Goal: Find specific page/section: Find specific page/section

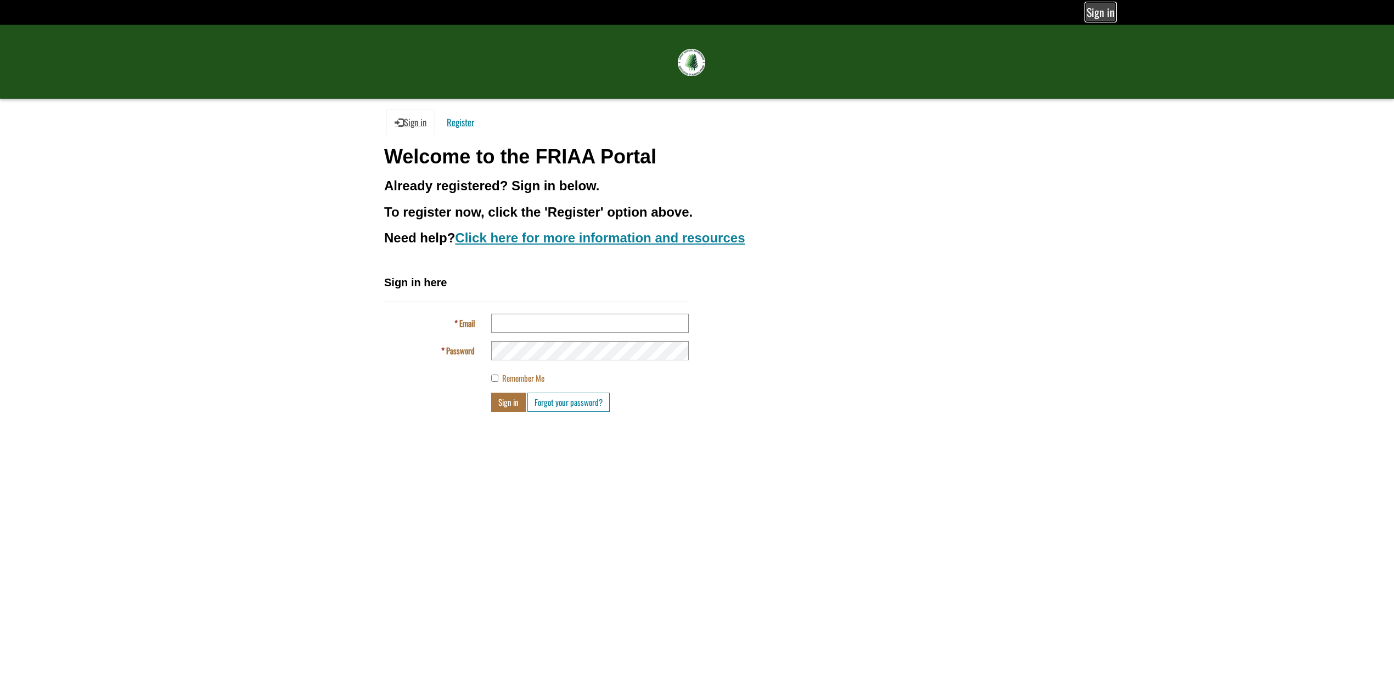
click at [1095, 12] on link "Sign in" at bounding box center [1100, 12] width 29 height 18
type input "**********"
click at [514, 407] on button "Sign in" at bounding box center [508, 402] width 35 height 19
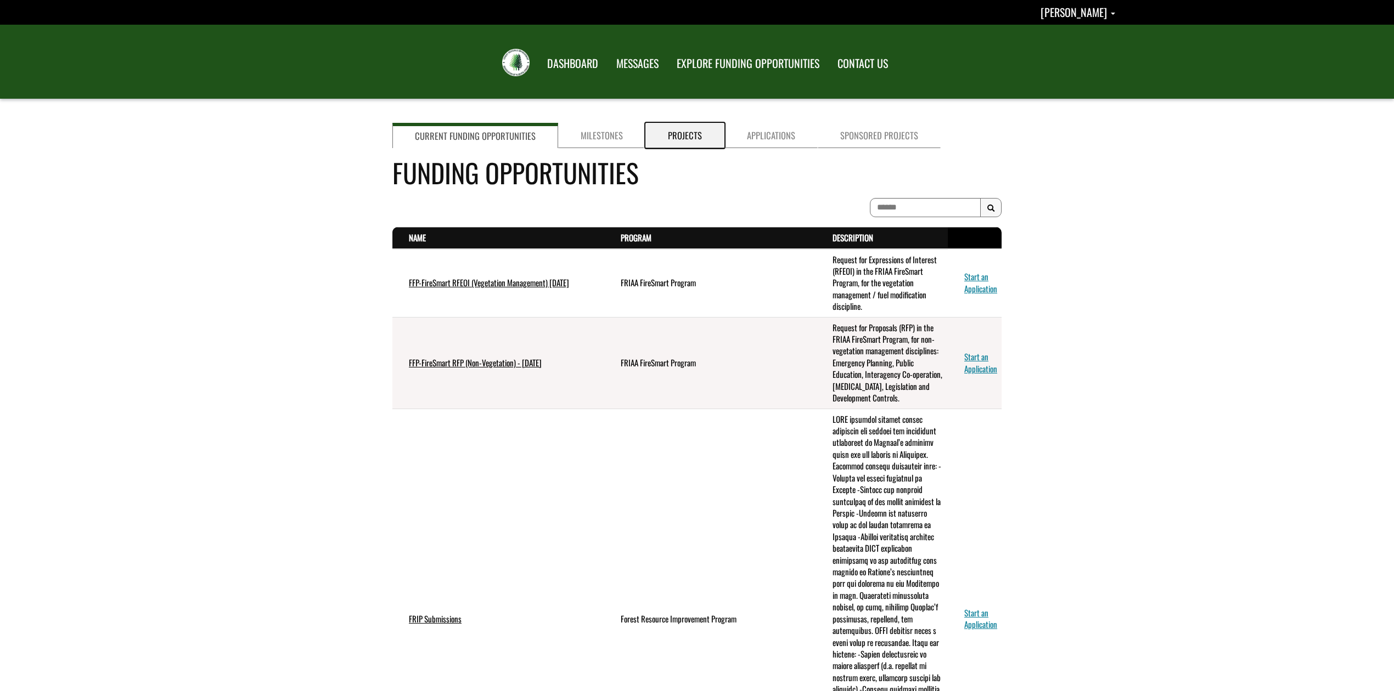
click at [679, 135] on link "Projects" at bounding box center [684, 135] width 79 height 25
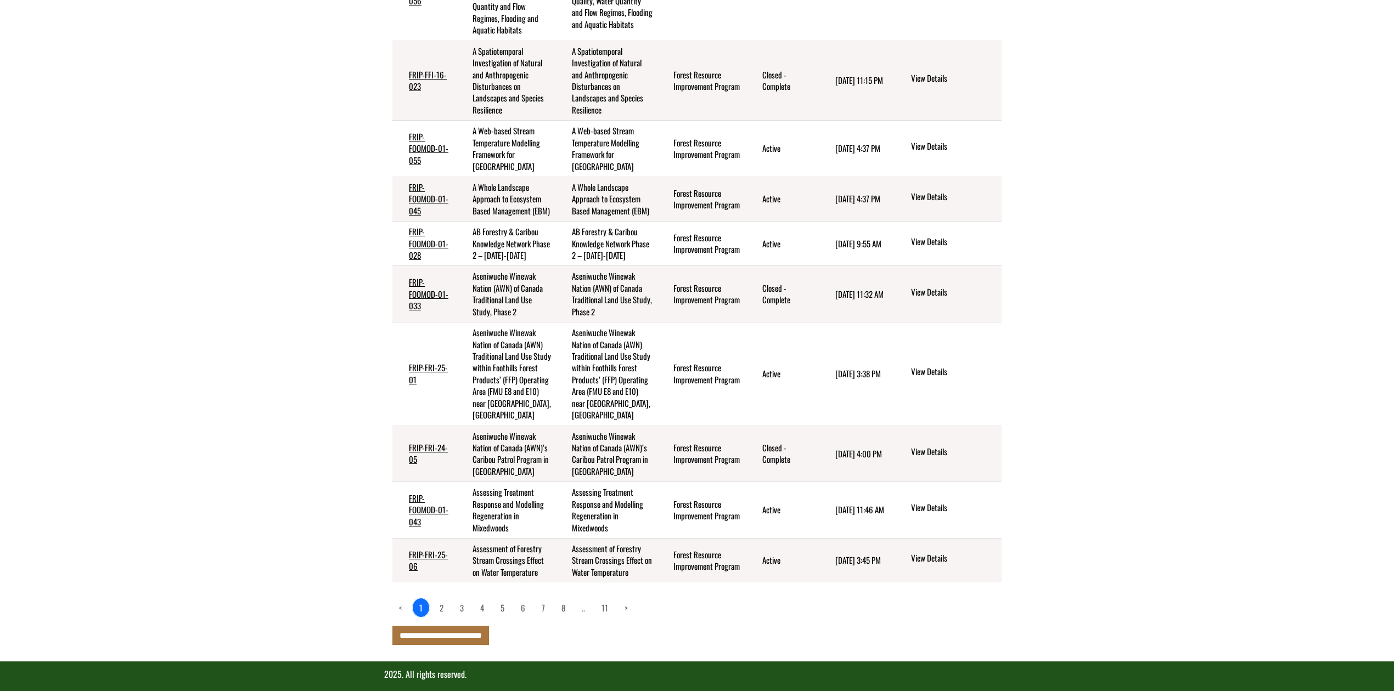
scroll to position [307, 0]
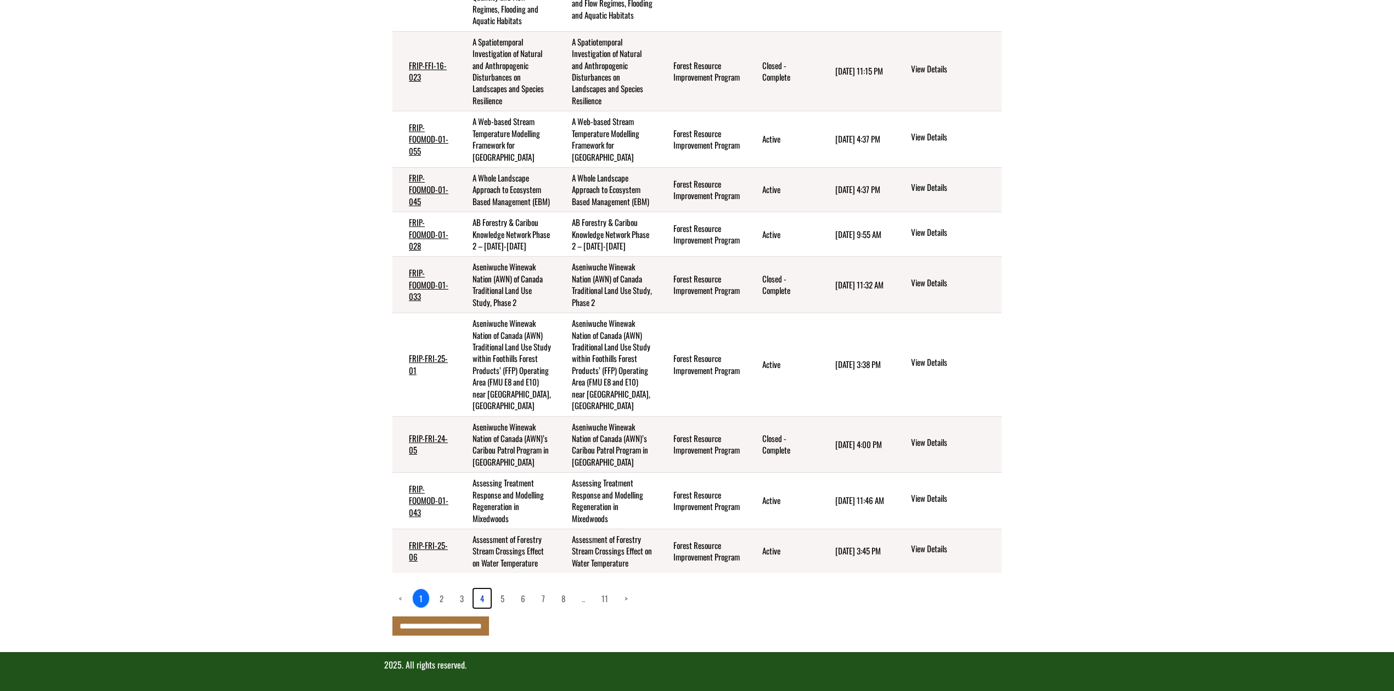
click at [481, 602] on link "4" at bounding box center [482, 598] width 17 height 19
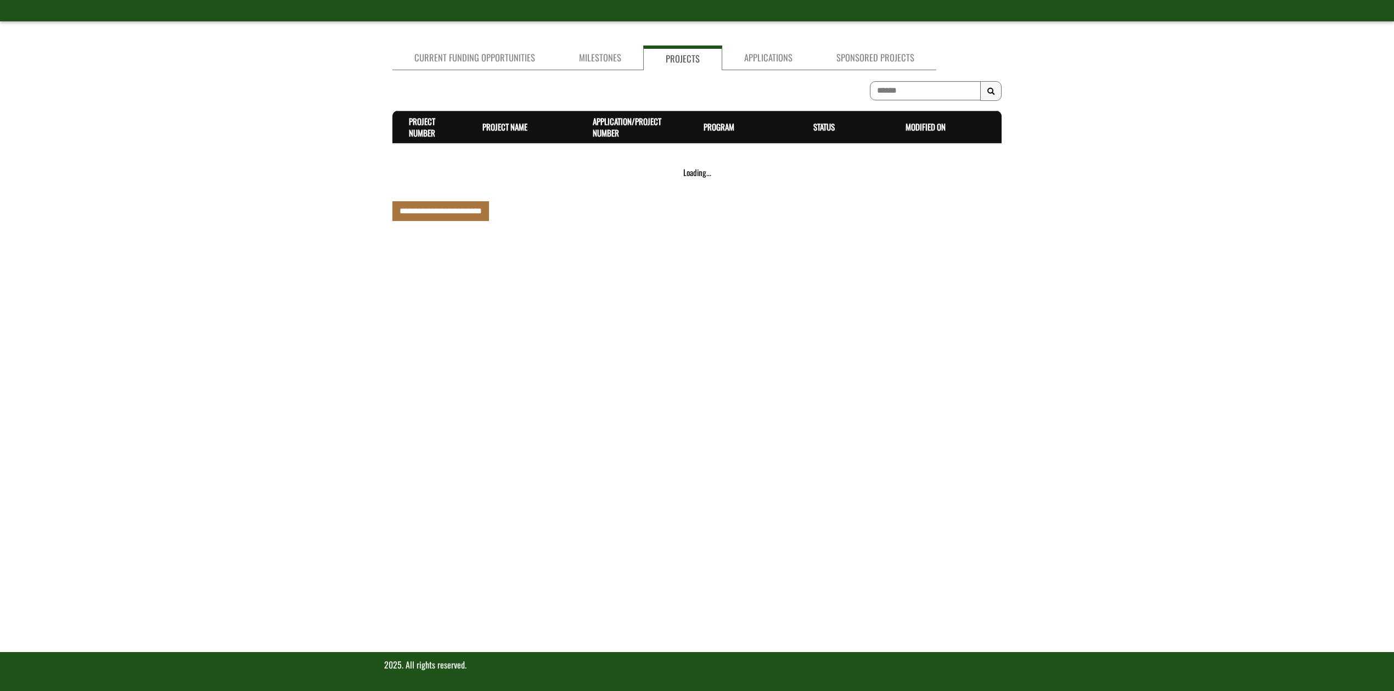
scroll to position [272, 0]
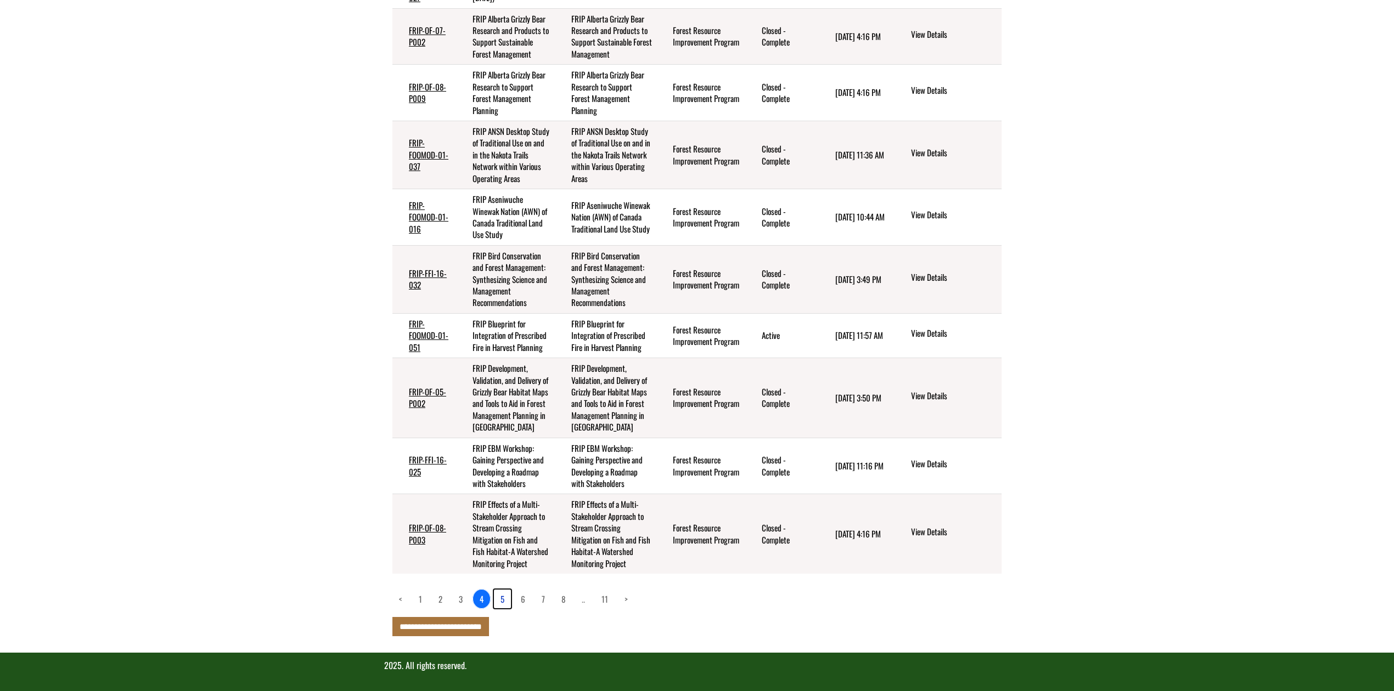
click at [503, 600] on link "5" at bounding box center [502, 599] width 17 height 19
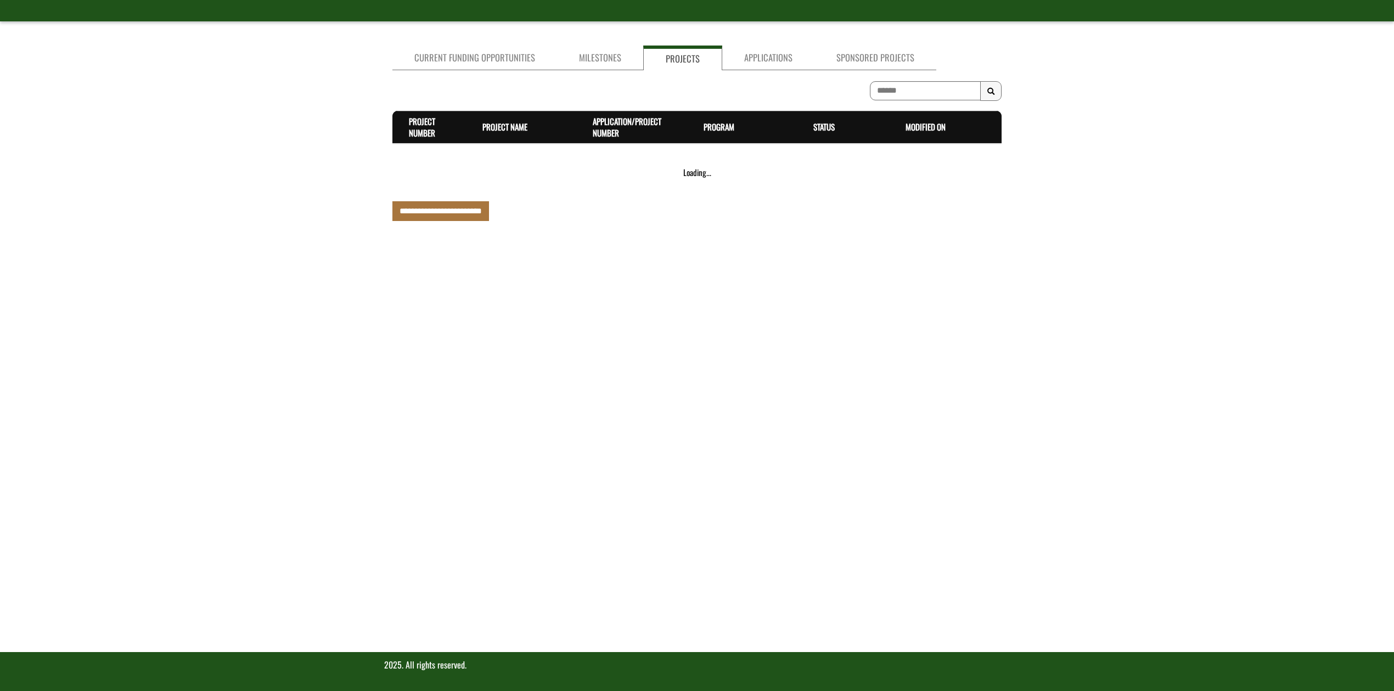
scroll to position [213, 0]
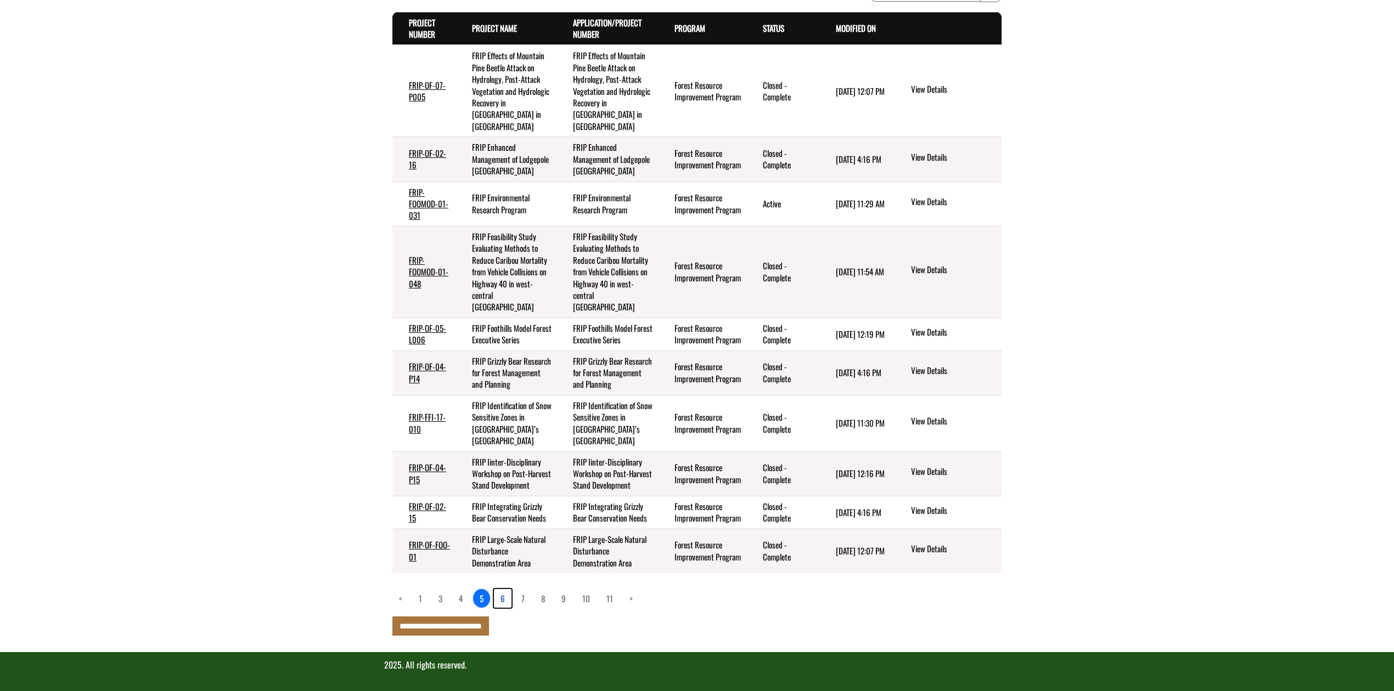
click at [505, 598] on link "6" at bounding box center [503, 598] width 18 height 19
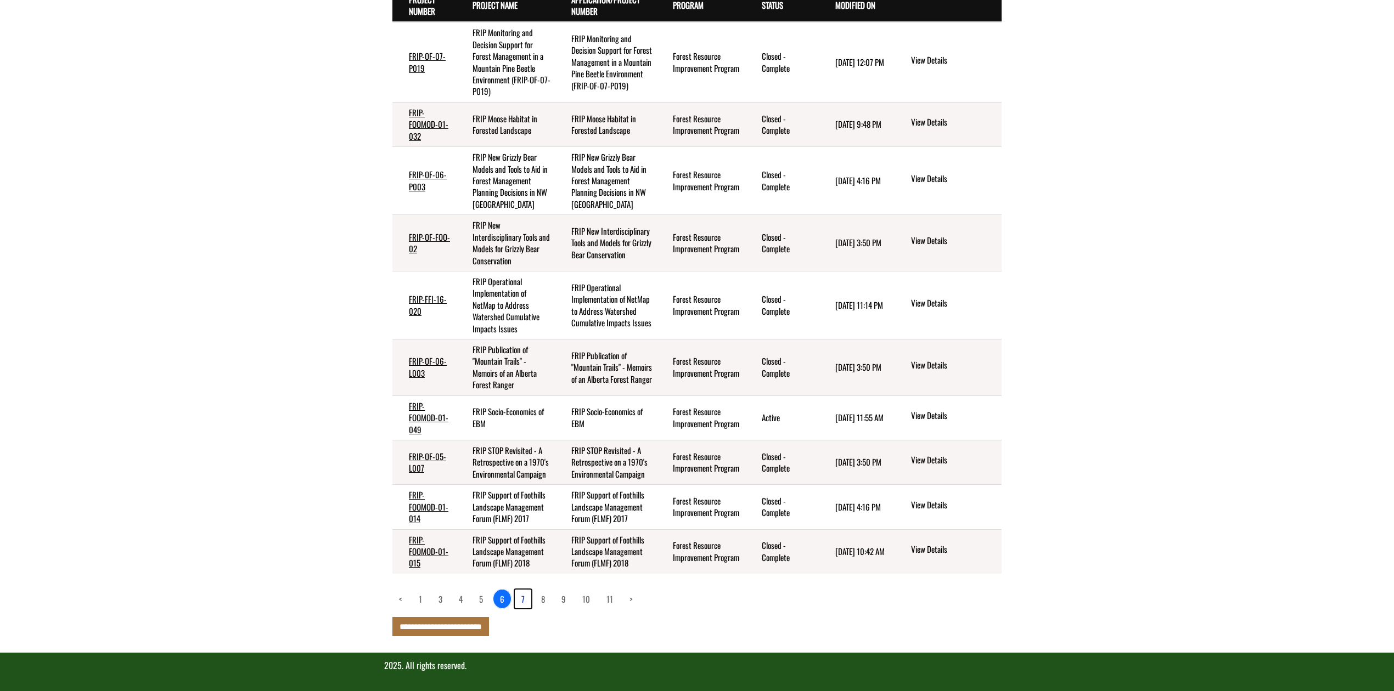
click at [525, 608] on link "7" at bounding box center [523, 599] width 16 height 19
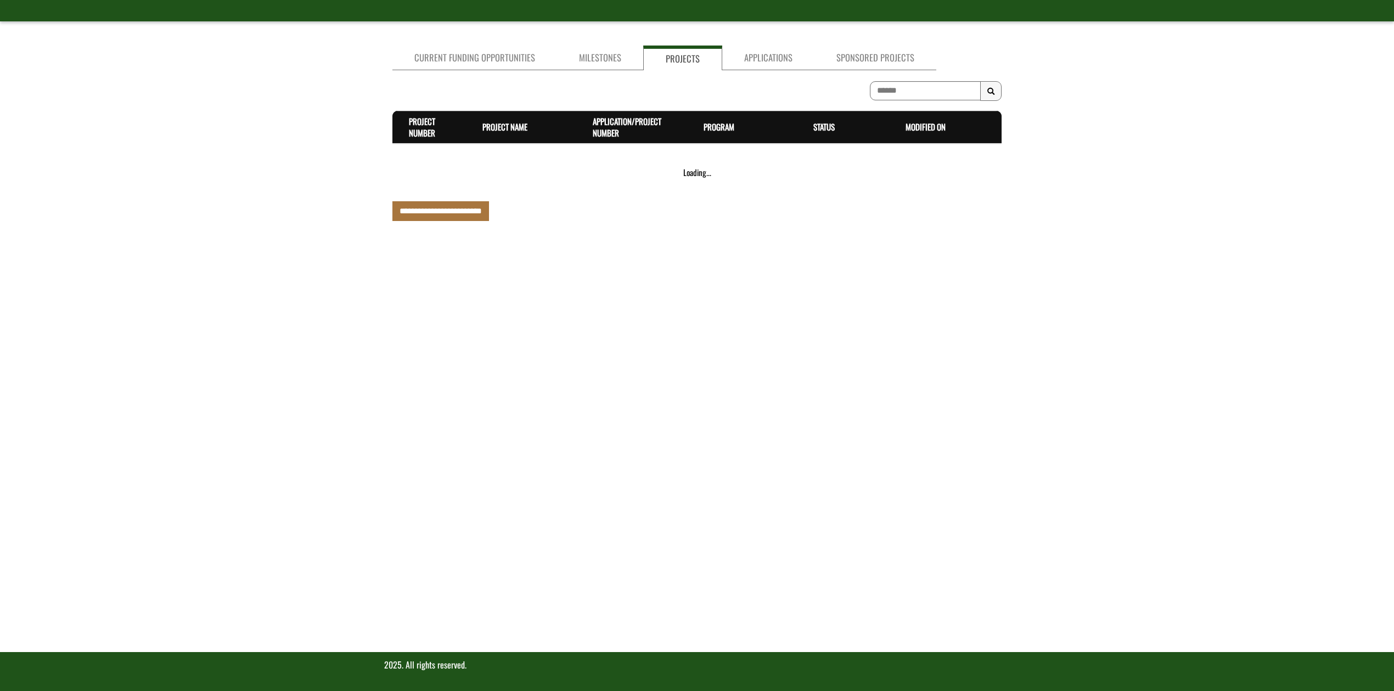
scroll to position [131, 0]
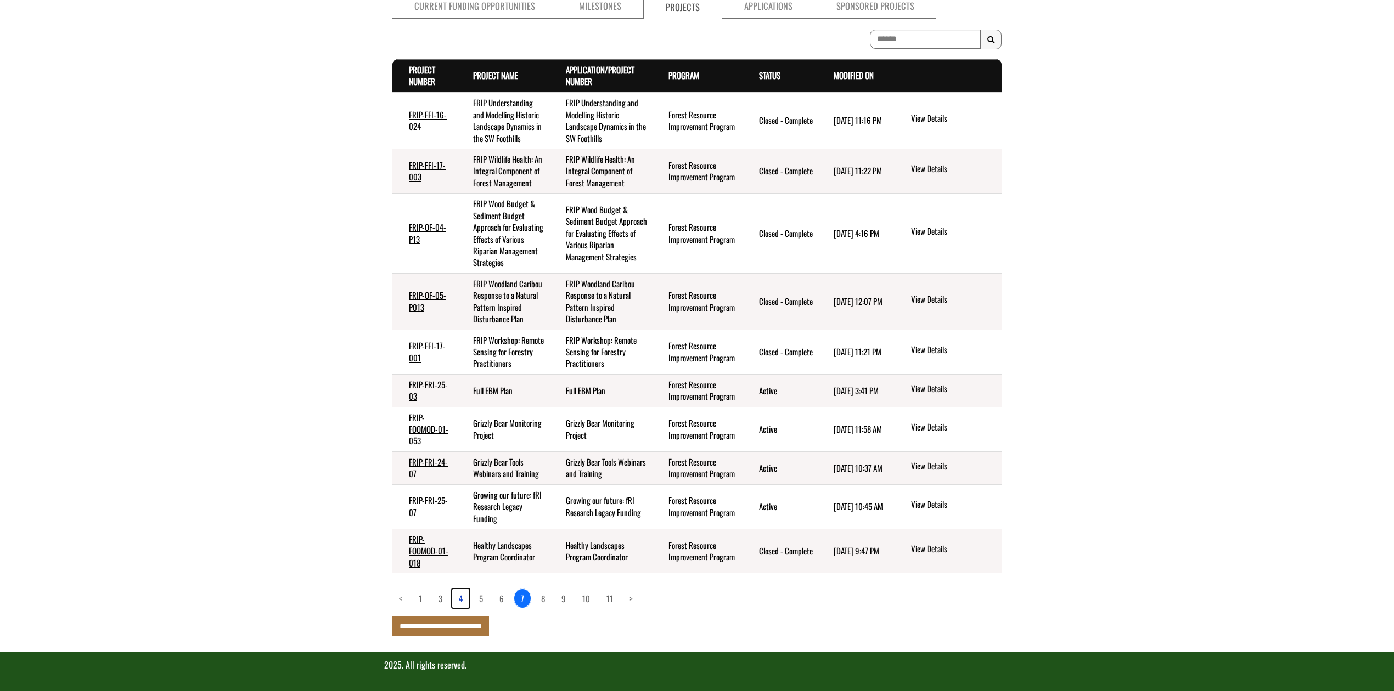
click at [461, 600] on link "4" at bounding box center [460, 598] width 17 height 19
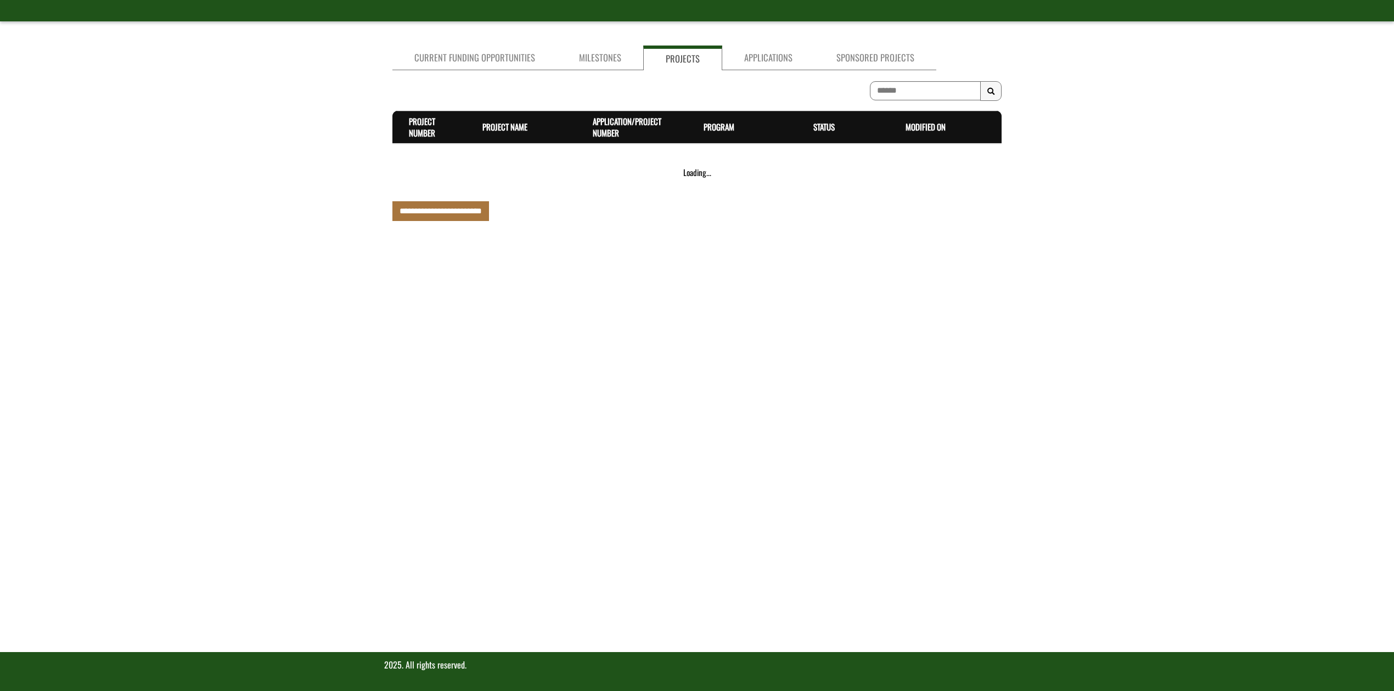
scroll to position [272, 0]
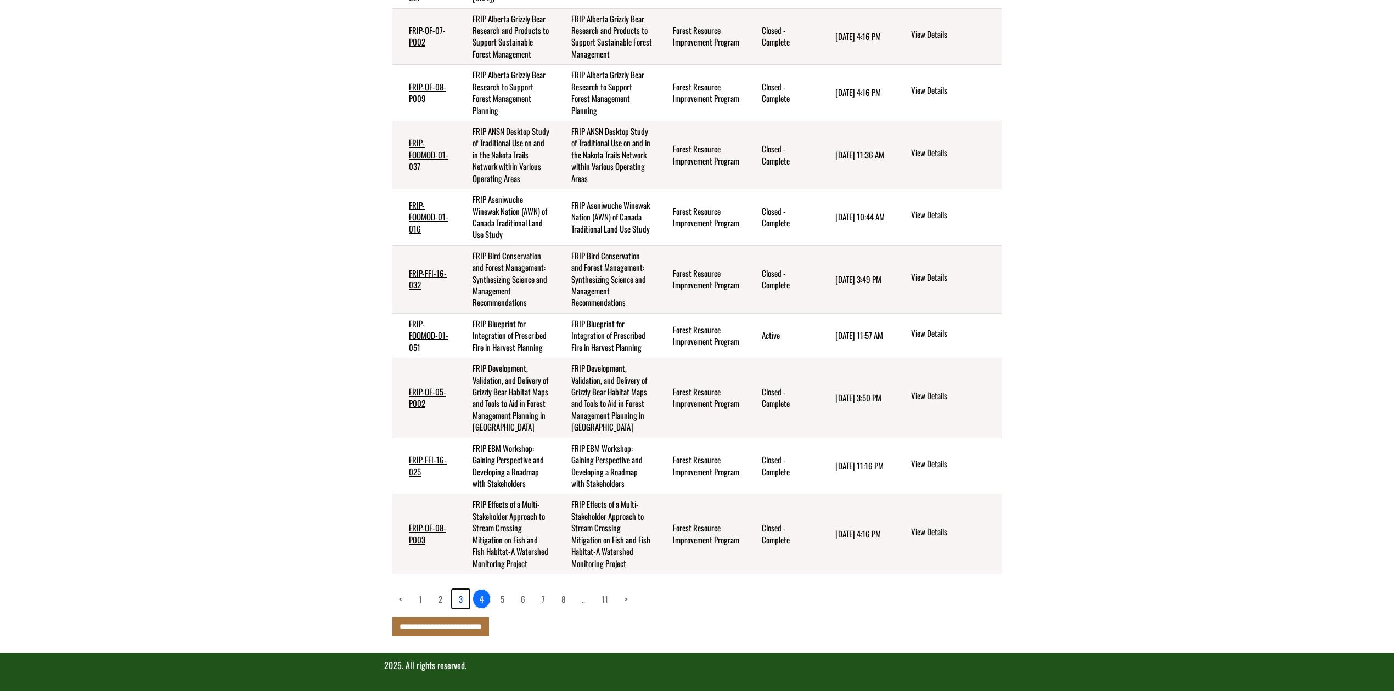
click at [462, 597] on link "3" at bounding box center [460, 599] width 17 height 19
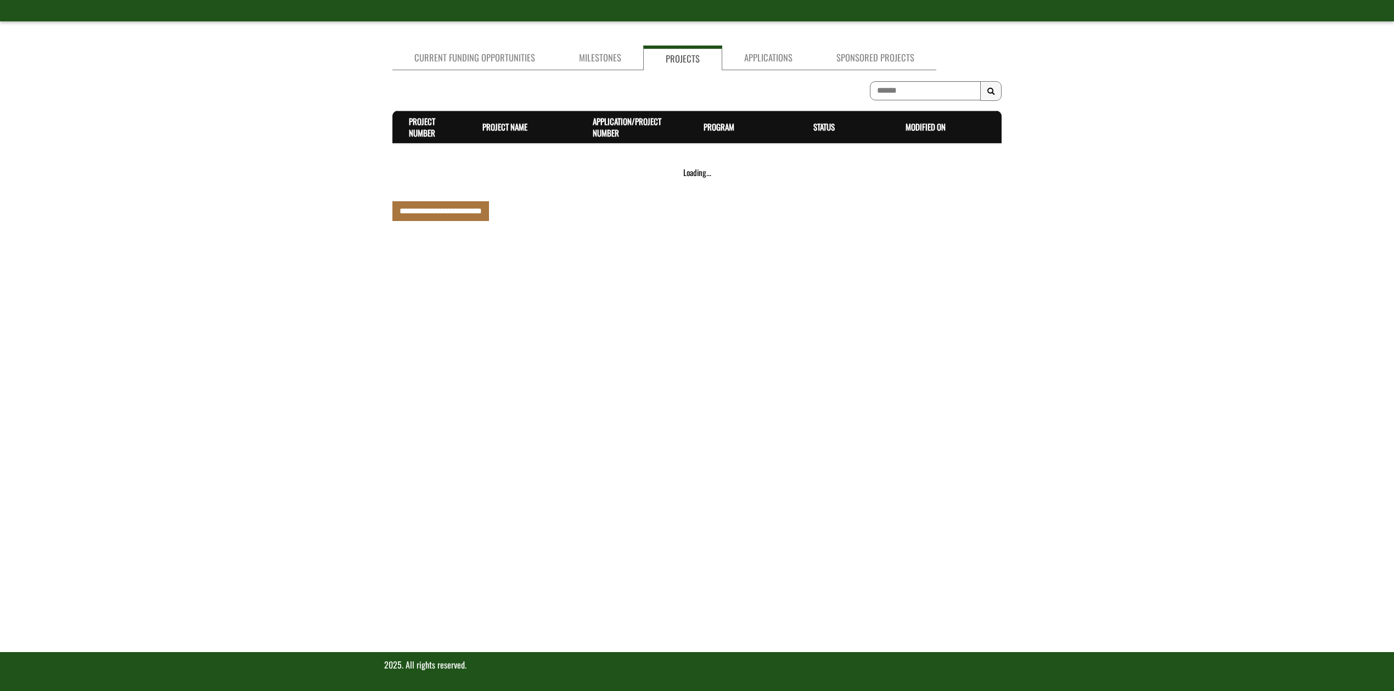
scroll to position [143, 0]
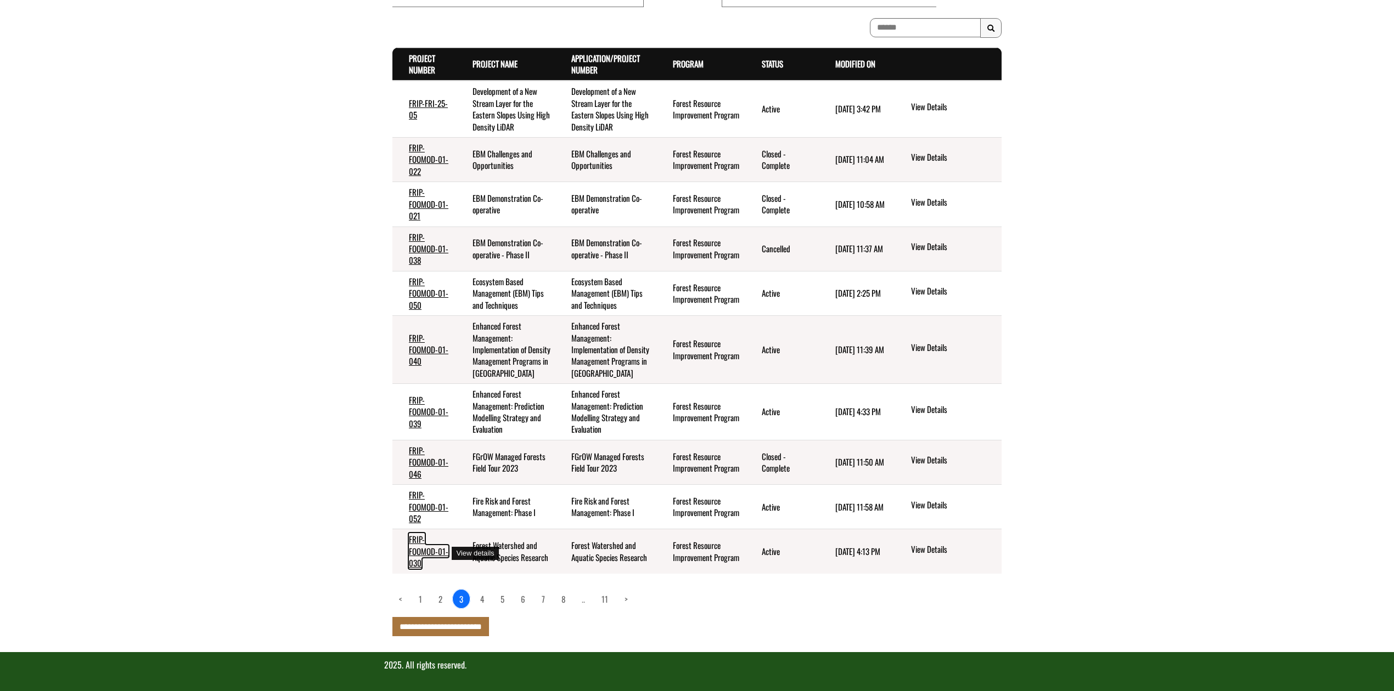
click at [426, 551] on link "FRIP-FOOMOD-01-030" at bounding box center [429, 551] width 40 height 36
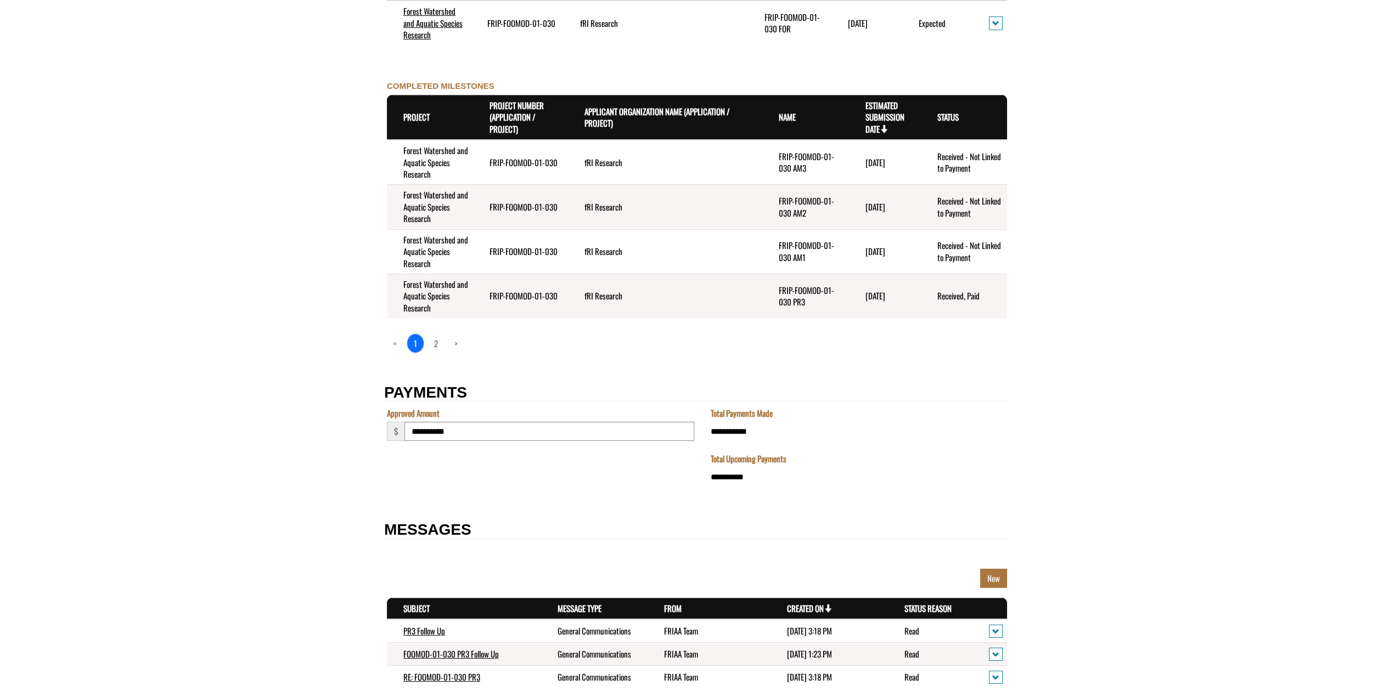
scroll to position [1309, 0]
click at [436, 342] on link "2" at bounding box center [435, 344] width 17 height 19
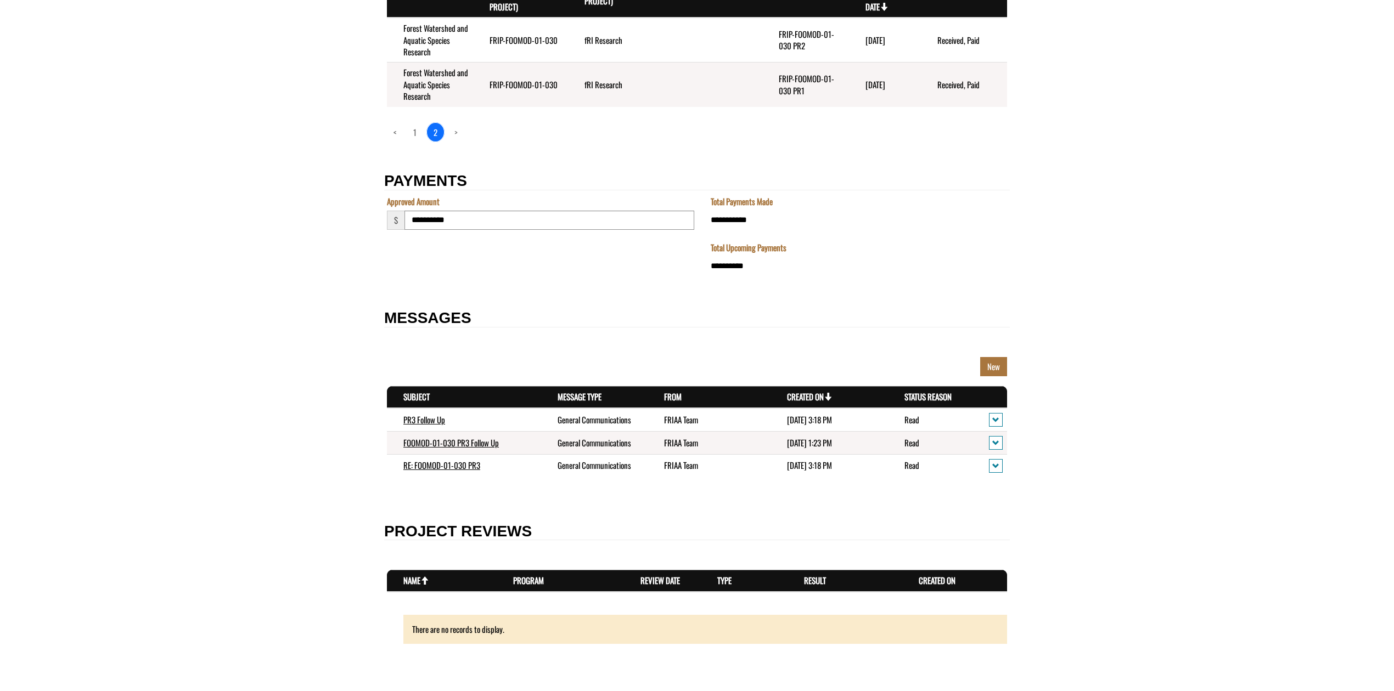
scroll to position [1432, 0]
